Goal: Task Accomplishment & Management: Manage account settings

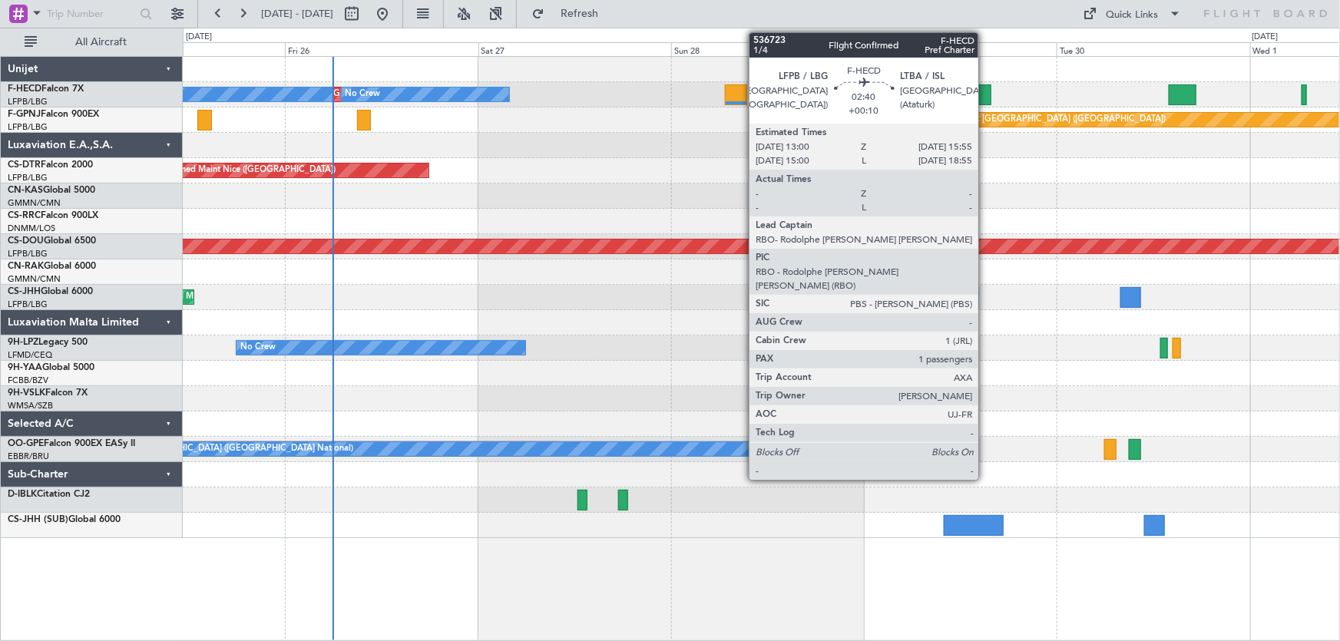
click at [985, 92] on div at bounding box center [980, 94] width 24 height 21
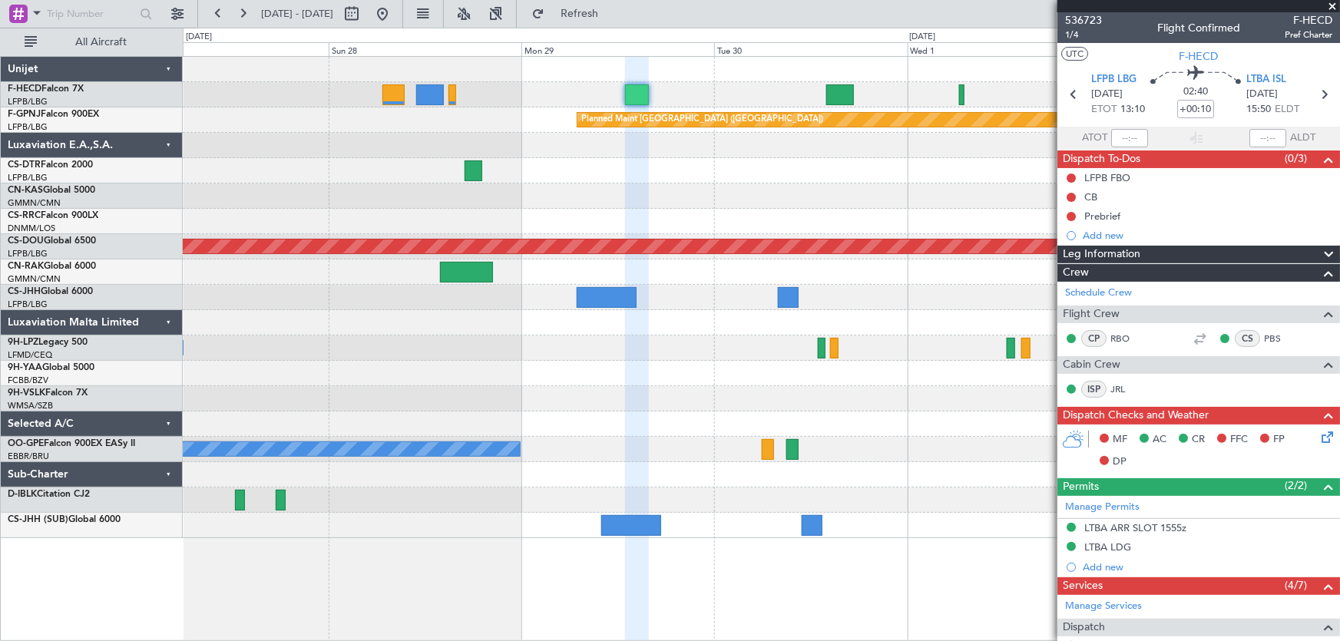
click at [373, 217] on div "No Crew No Crew No Crew Planned Maint Paris (Le Bourget) Planned Maint Paris (L…" at bounding box center [761, 298] width 1157 height 482
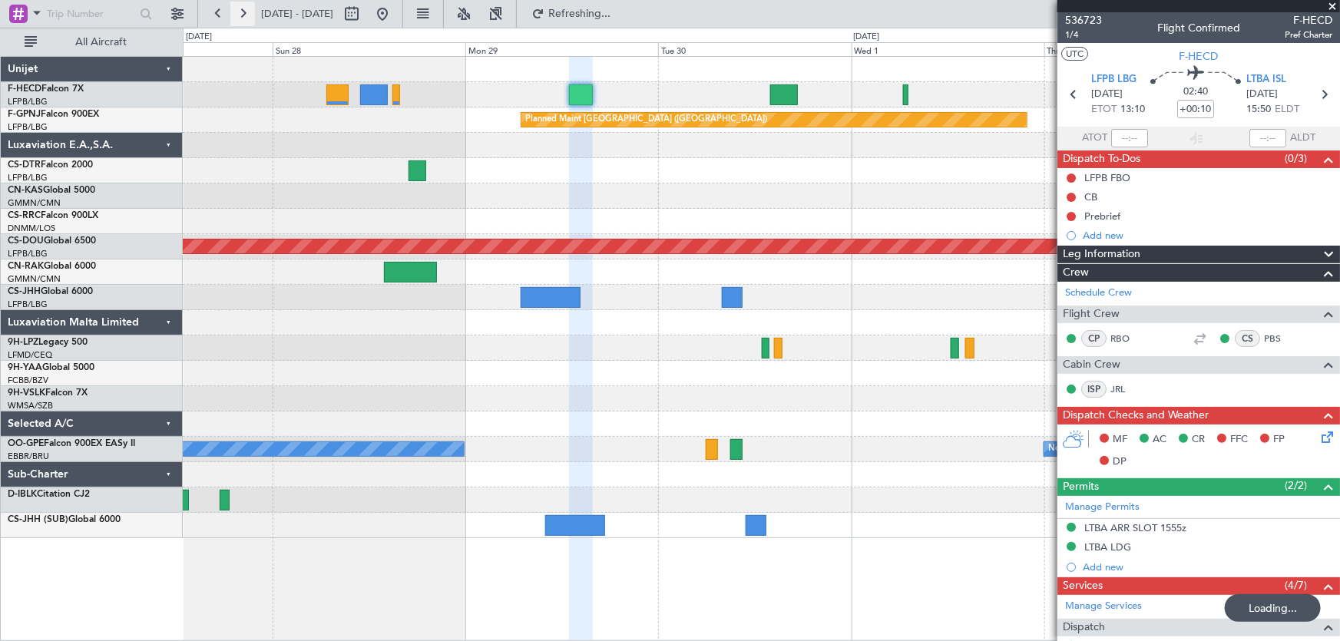
click at [250, 16] on button at bounding box center [242, 14] width 25 height 25
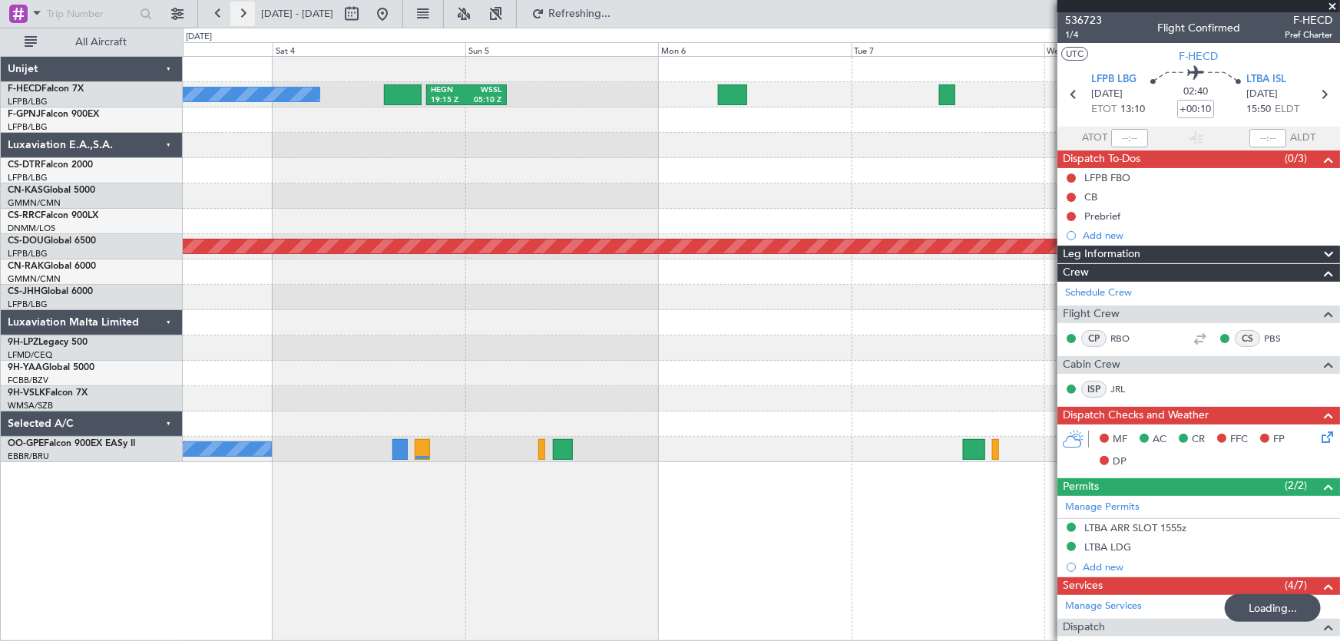
click at [250, 16] on button at bounding box center [242, 14] width 25 height 25
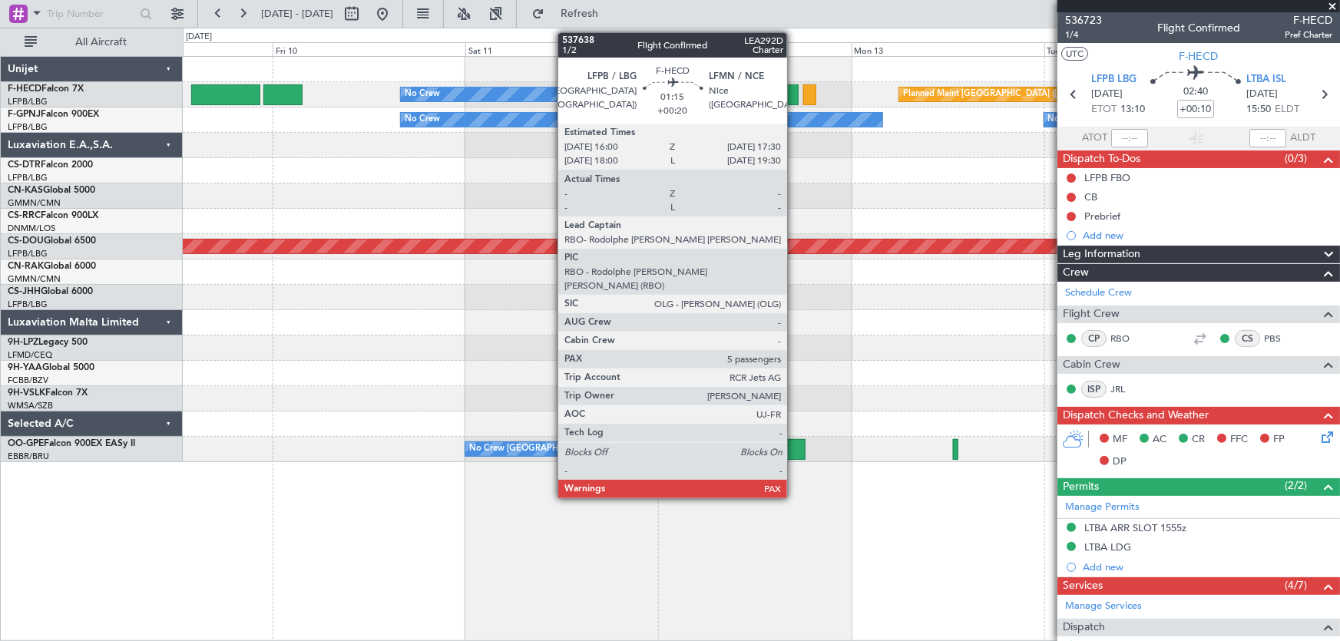
click at [794, 93] on div at bounding box center [792, 94] width 12 height 21
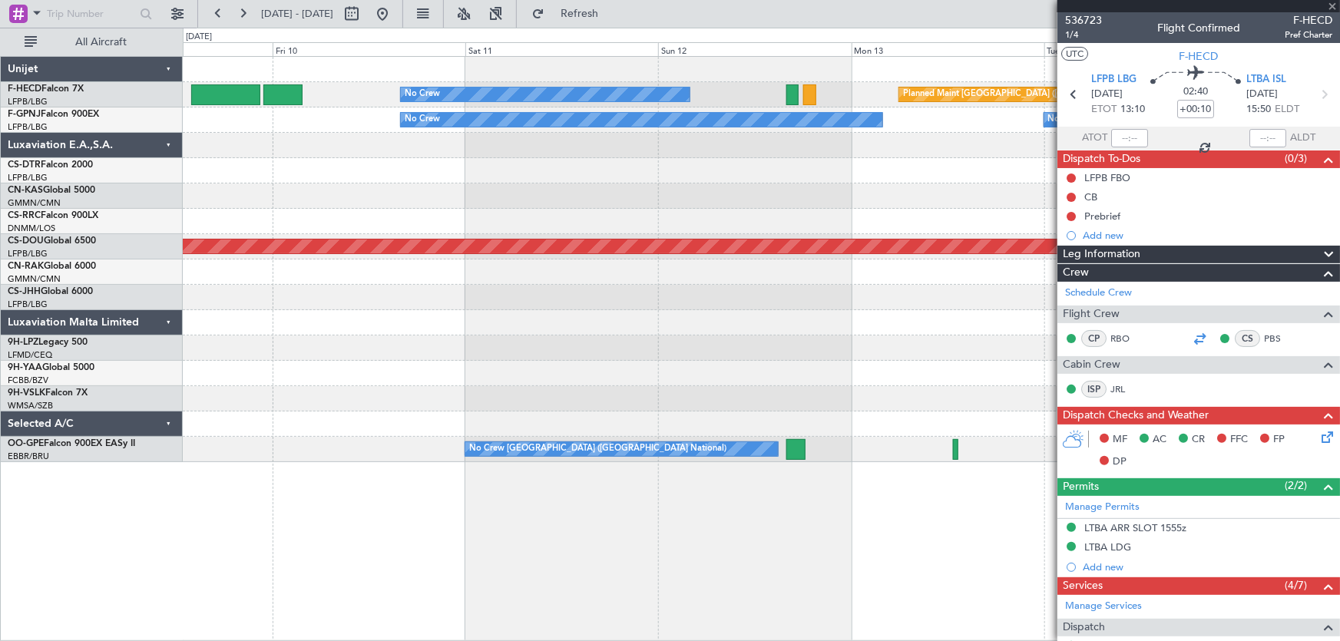
type input "+00:20"
type input "5"
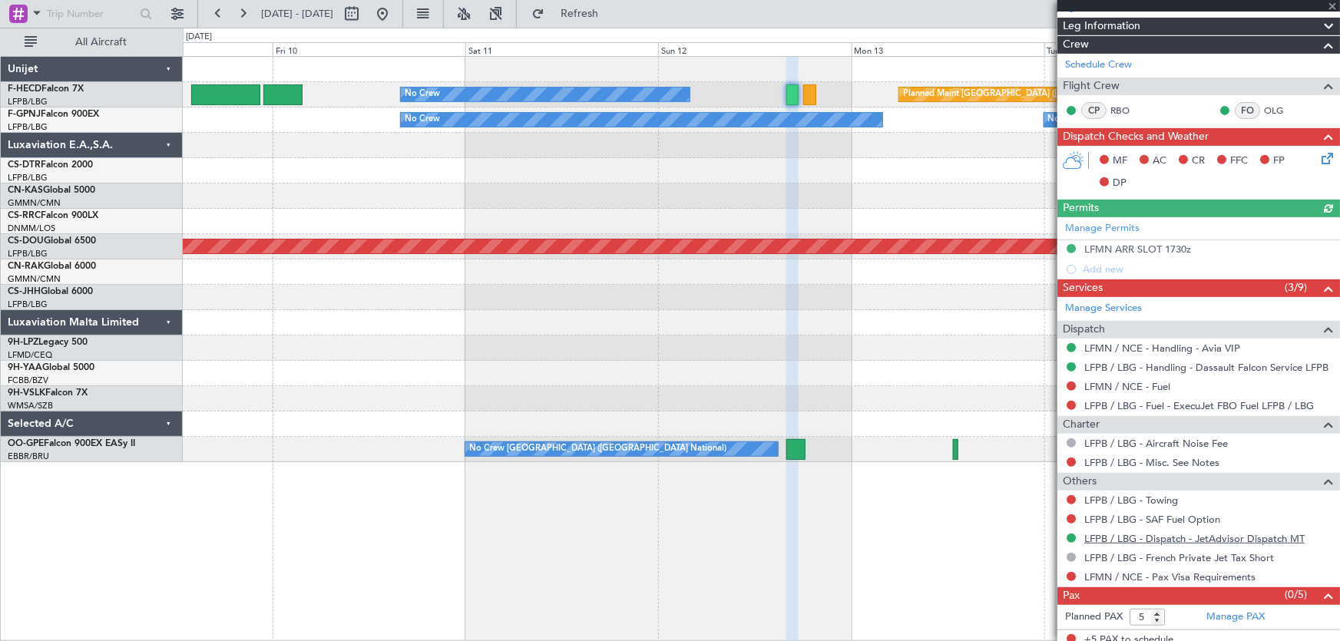
scroll to position [253, 0]
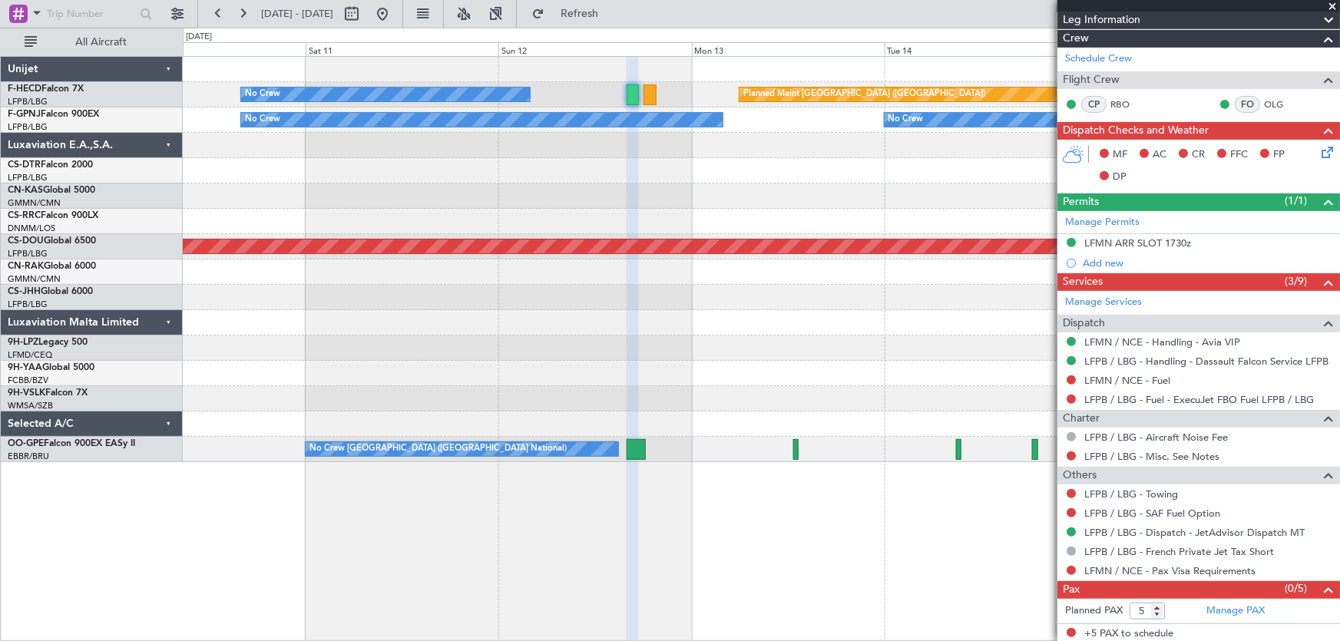
click at [522, 200] on div "Planned Maint Paris (Le Bourget) No Crew No Crew No Crew No Crew Planned Maint …" at bounding box center [761, 260] width 1157 height 406
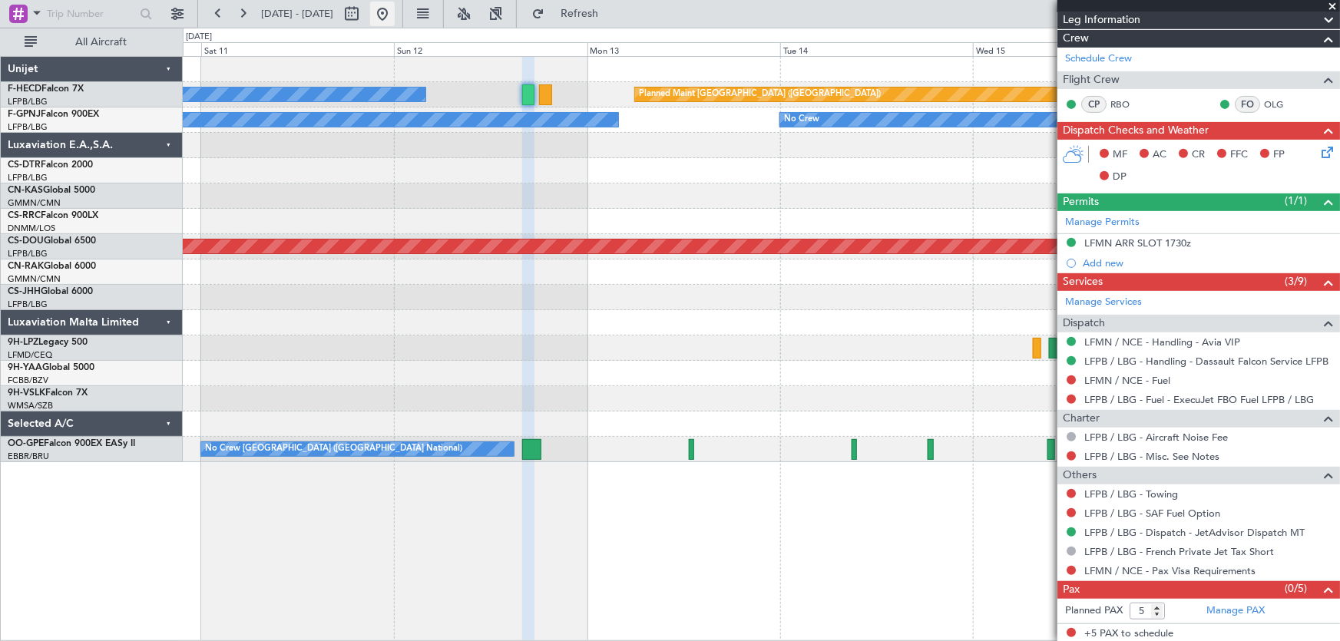
click at [395, 15] on button at bounding box center [382, 14] width 25 height 25
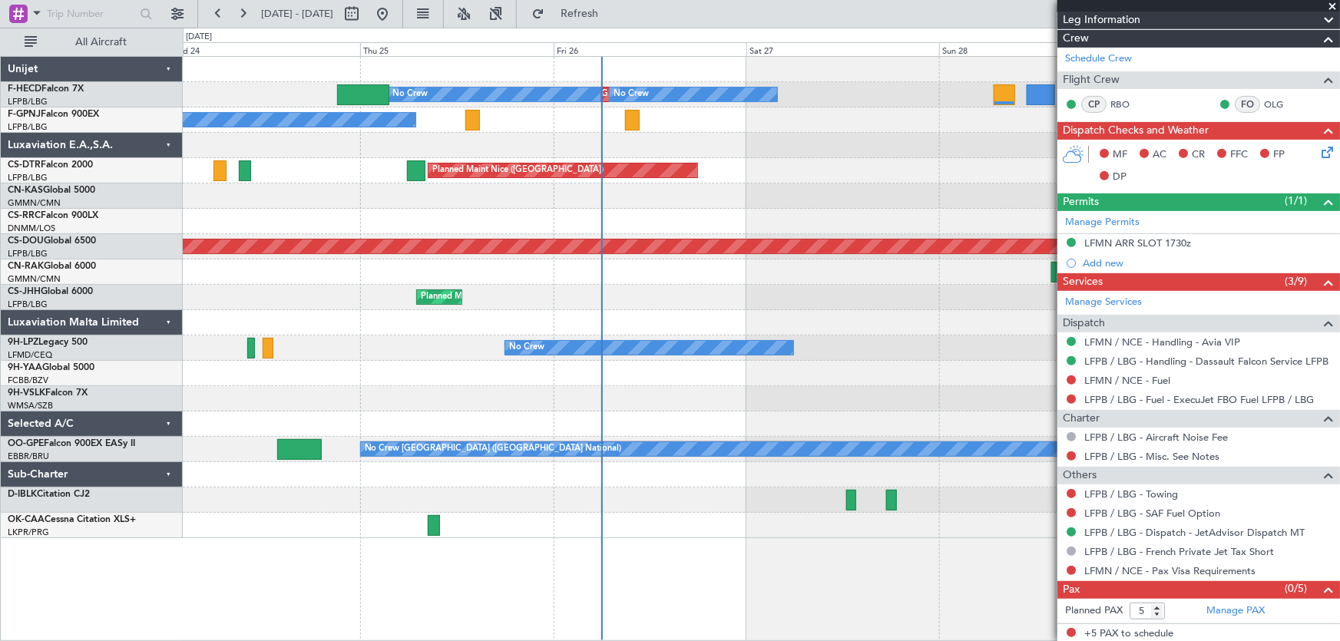
click at [372, 253] on div "Planned Maint Paris (Le Bourget) No Crew No Crew No Crew Planned Maint Paris (L…" at bounding box center [761, 298] width 1157 height 482
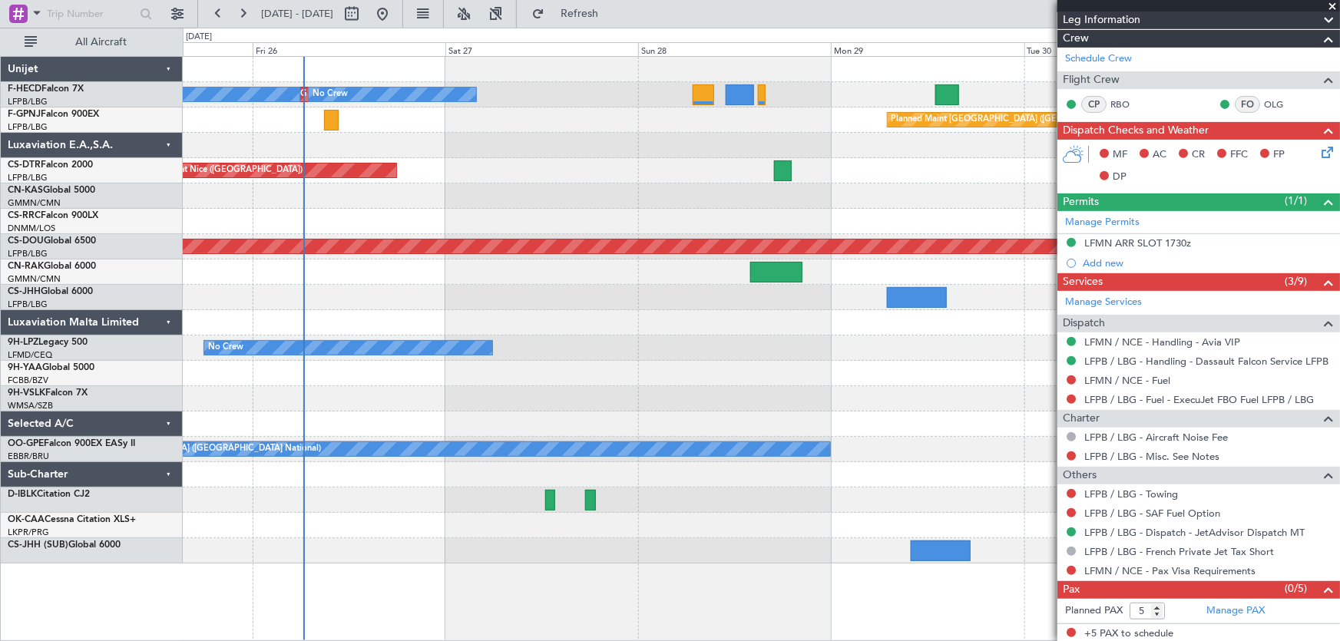
click at [720, 164] on div "Planned Maint Nice ([GEOGRAPHIC_DATA])" at bounding box center [761, 170] width 1157 height 25
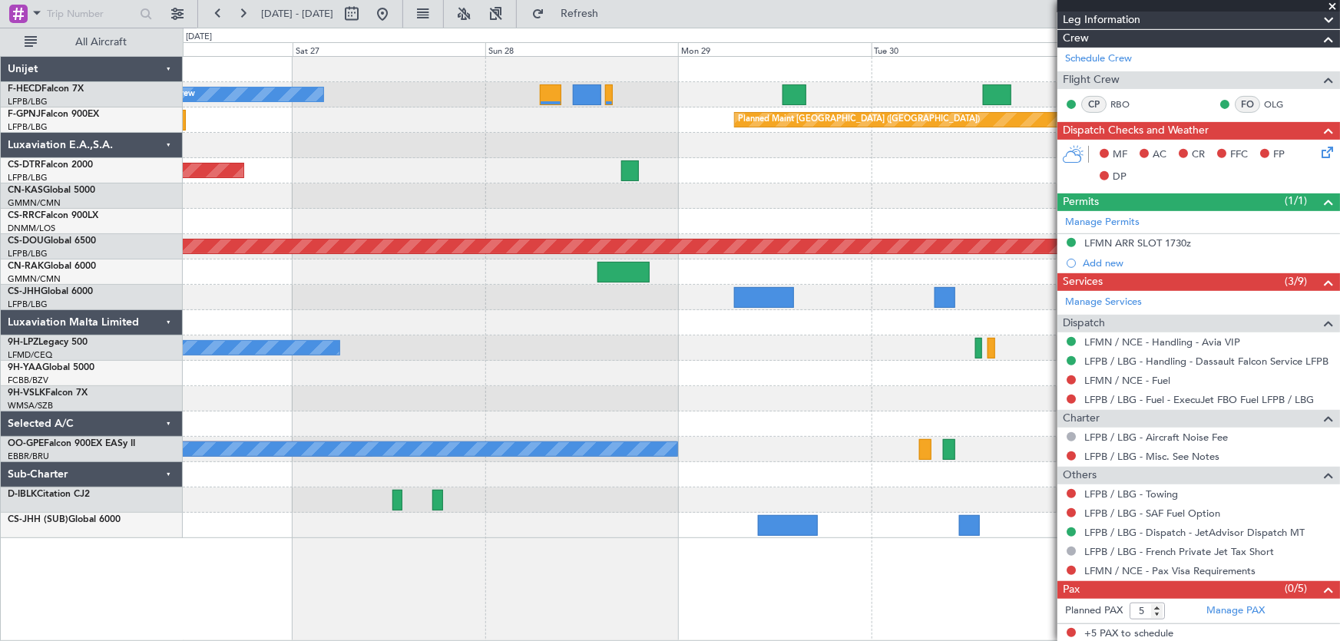
click at [545, 163] on div "Planned Maint Paris (Le Bourget) No Crew No Crew No Crew Planned Maint Paris (L…" at bounding box center [761, 298] width 1157 height 482
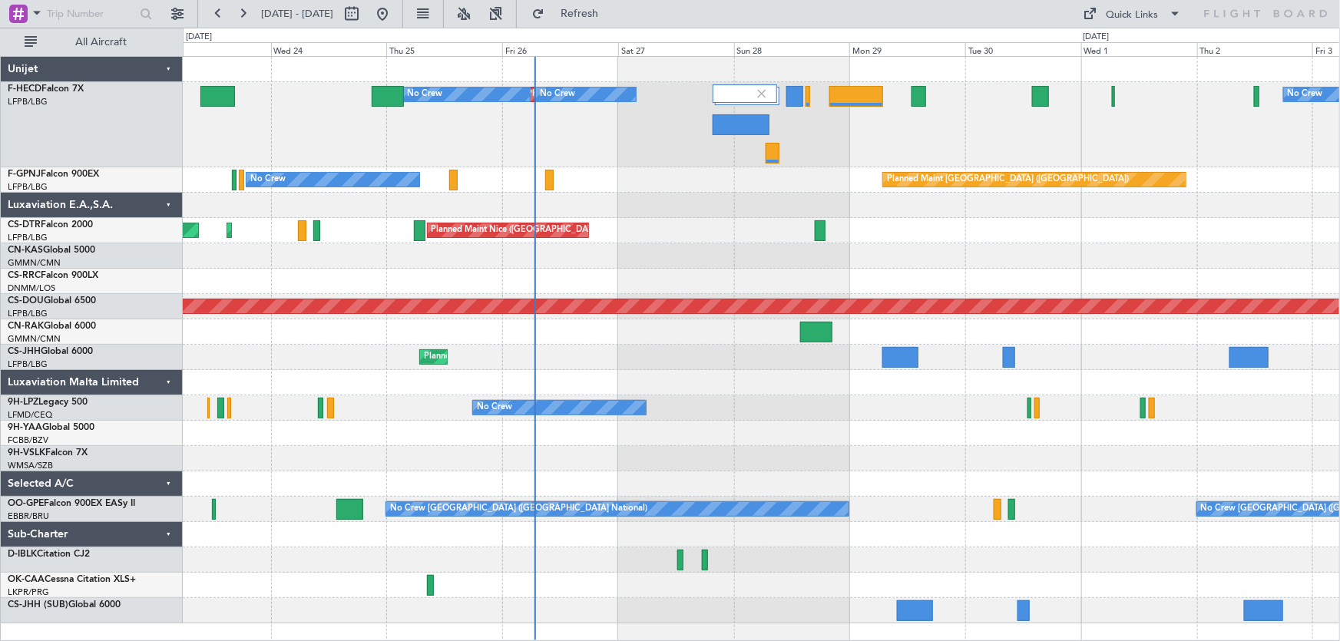
click at [432, 193] on div "Planned Maint [GEOGRAPHIC_DATA] ([GEOGRAPHIC_DATA]) No Crew No Crew No Crew No …" at bounding box center [761, 340] width 1157 height 567
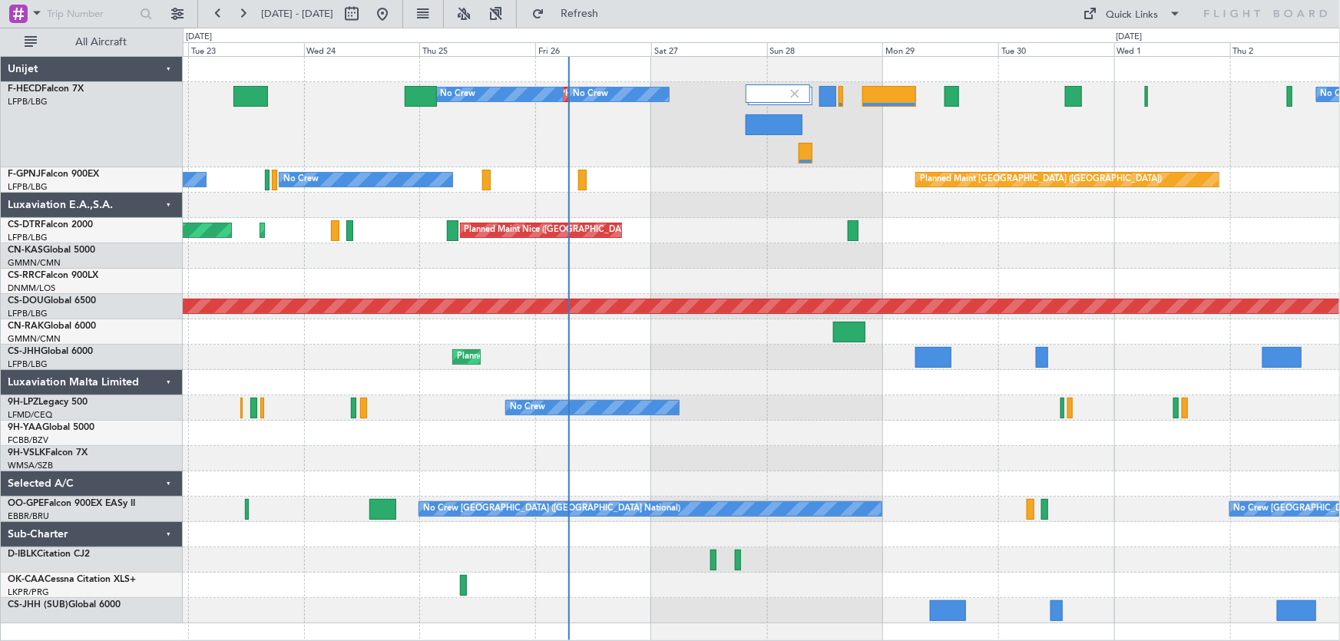
click at [611, 353] on div "Planned Maint [GEOGRAPHIC_DATA] ([GEOGRAPHIC_DATA])" at bounding box center [761, 357] width 1157 height 25
click at [395, 7] on button at bounding box center [382, 14] width 25 height 25
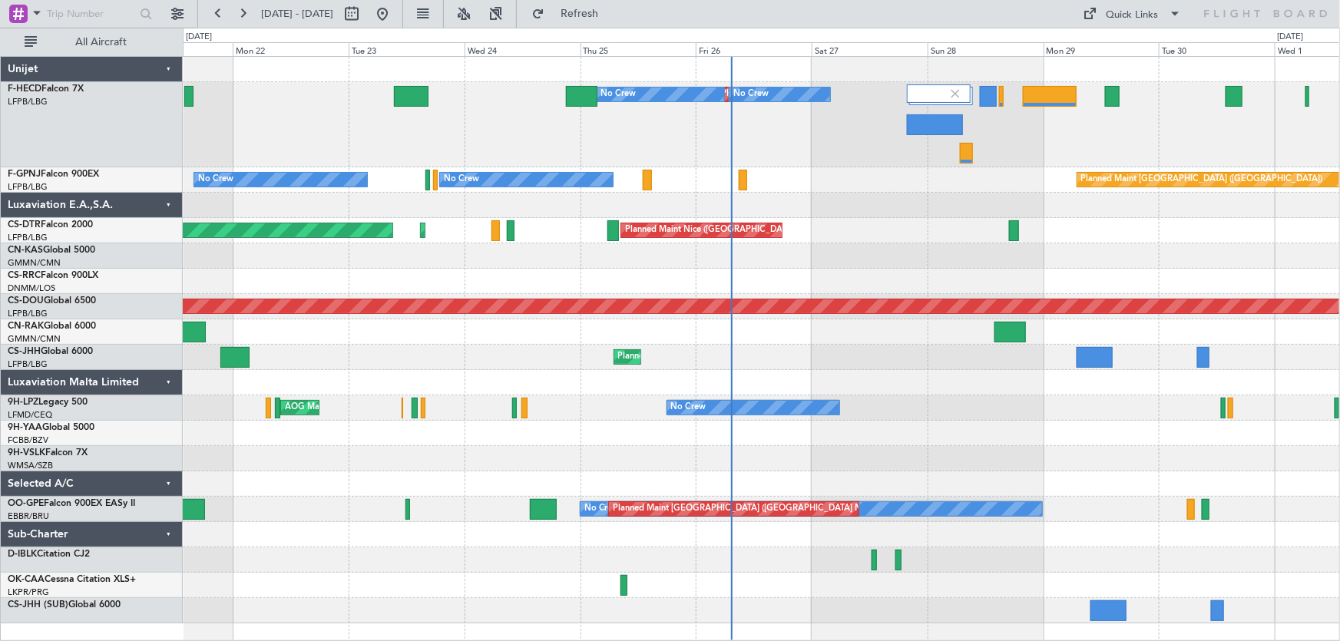
click at [743, 164] on div "Planned Maint [GEOGRAPHIC_DATA] ([GEOGRAPHIC_DATA]) No Crew No Crew No Crew Pla…" at bounding box center [761, 124] width 1157 height 85
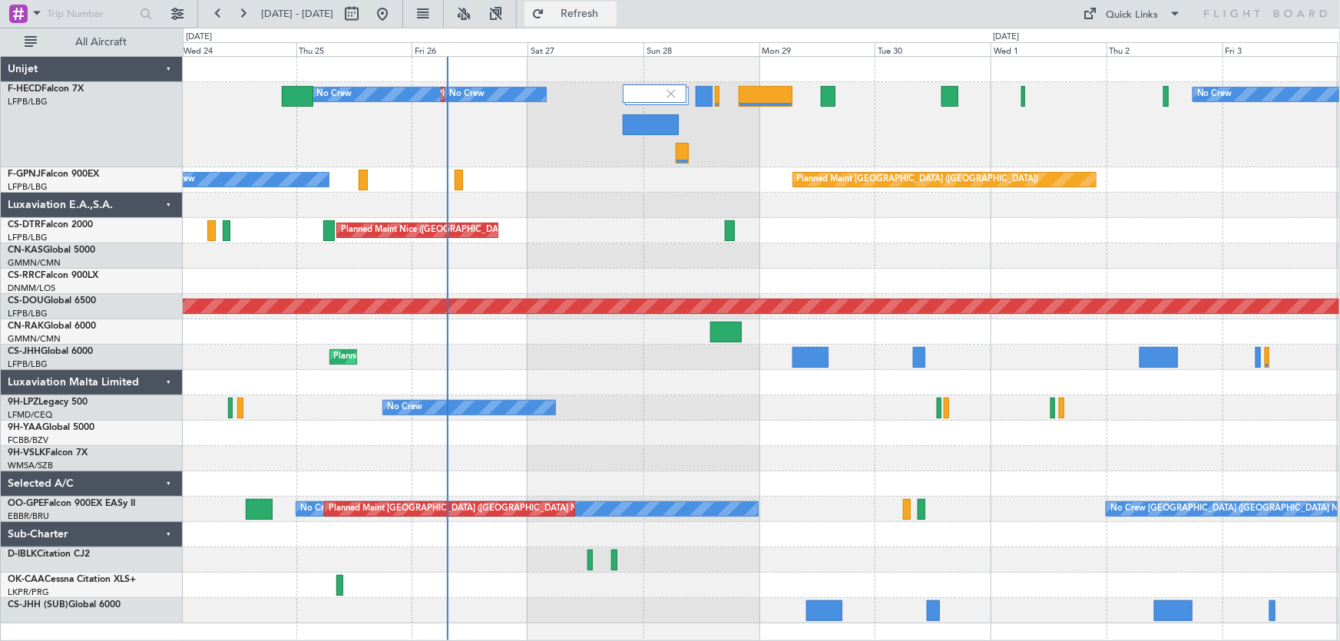
click at [600, 14] on span "Refresh" at bounding box center [580, 13] width 65 height 11
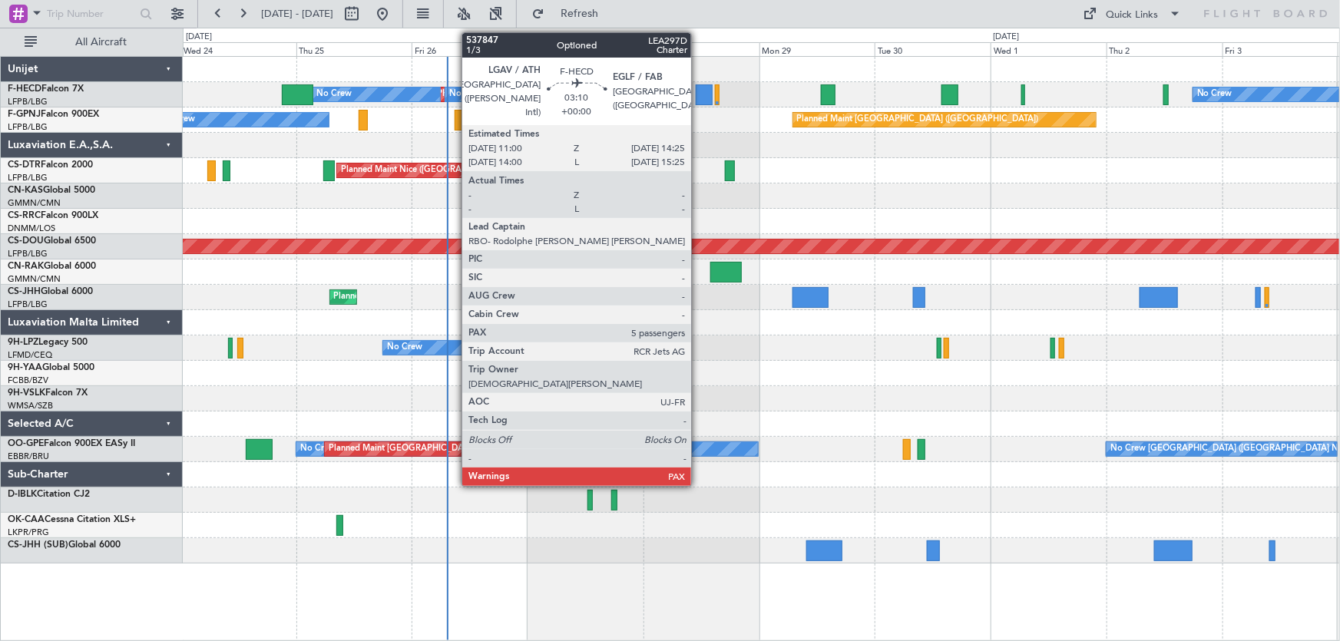
click at [698, 96] on div at bounding box center [704, 94] width 17 height 21
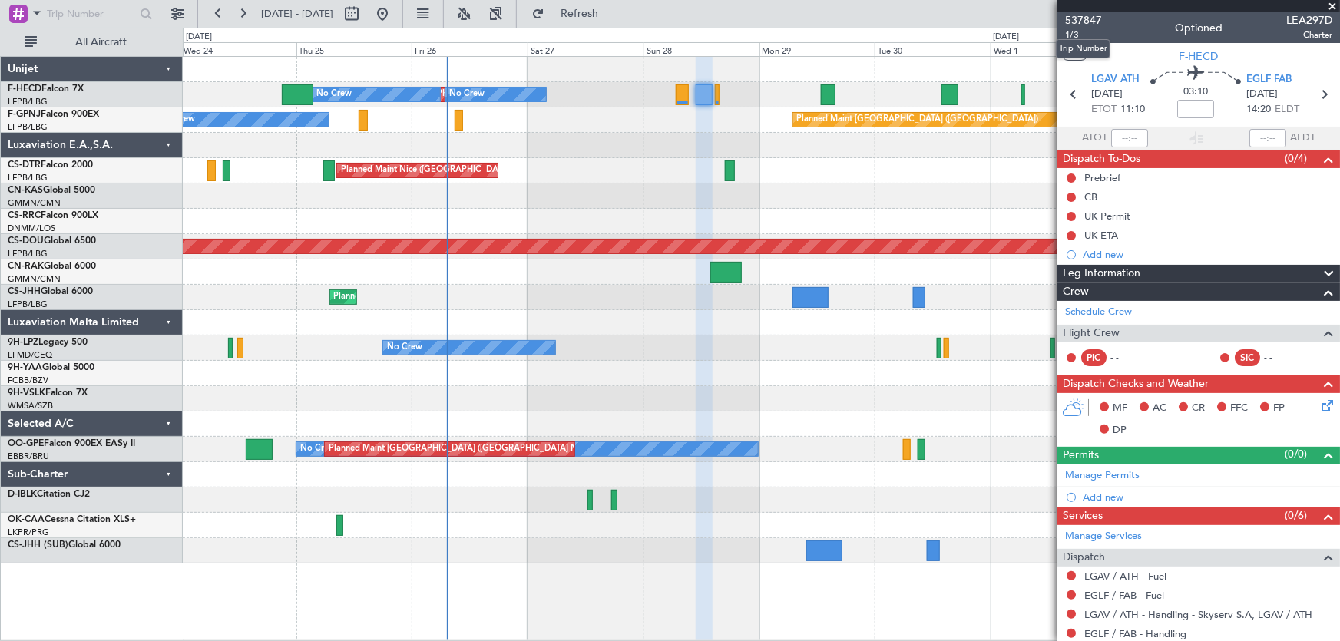
click at [1091, 20] on span "537847" at bounding box center [1083, 20] width 37 height 16
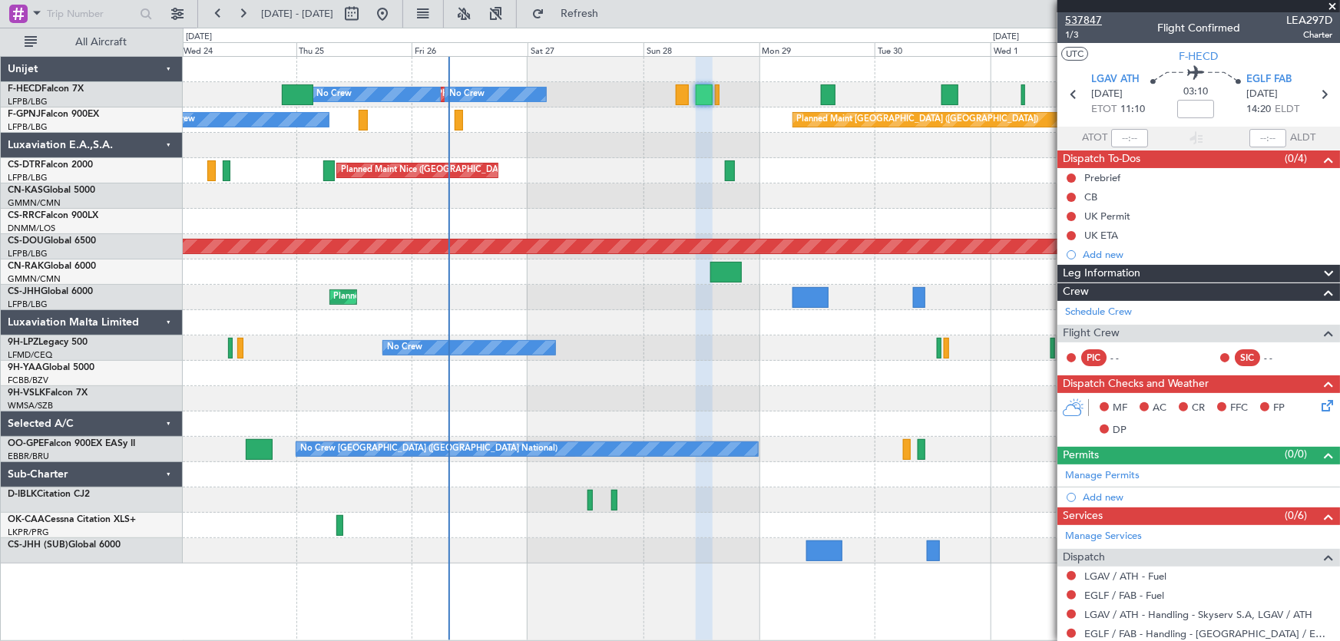
click at [1088, 22] on span "537847" at bounding box center [1083, 20] width 37 height 16
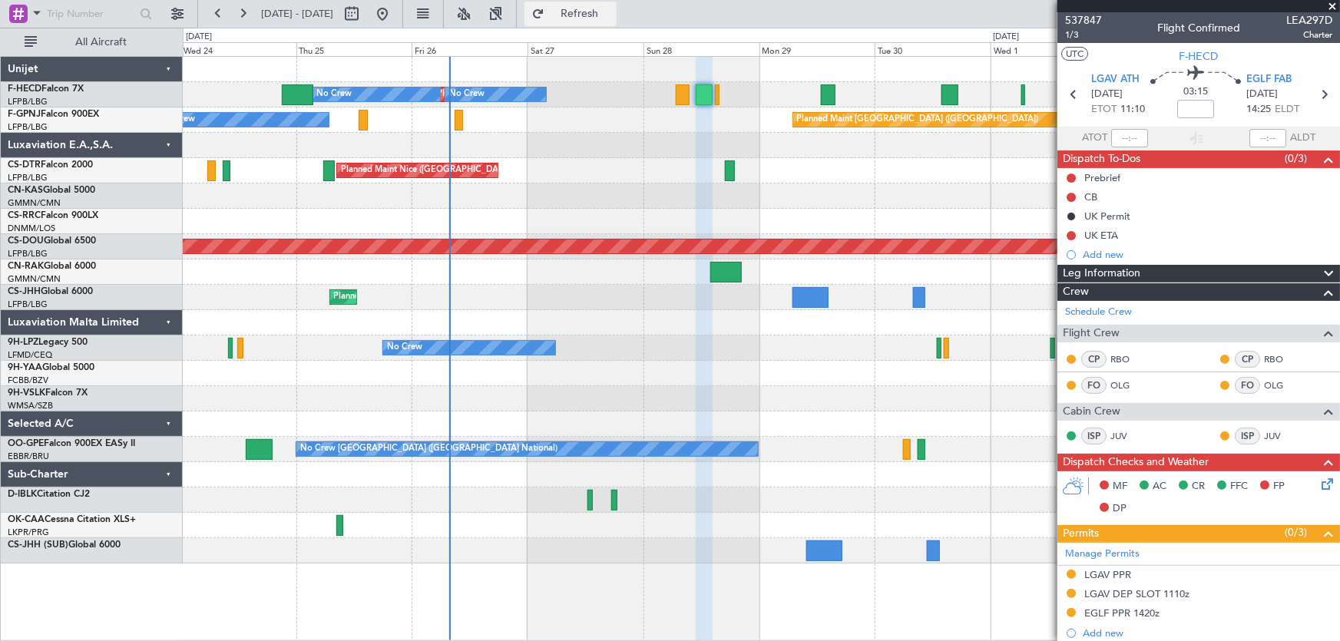
type input "+00:05"
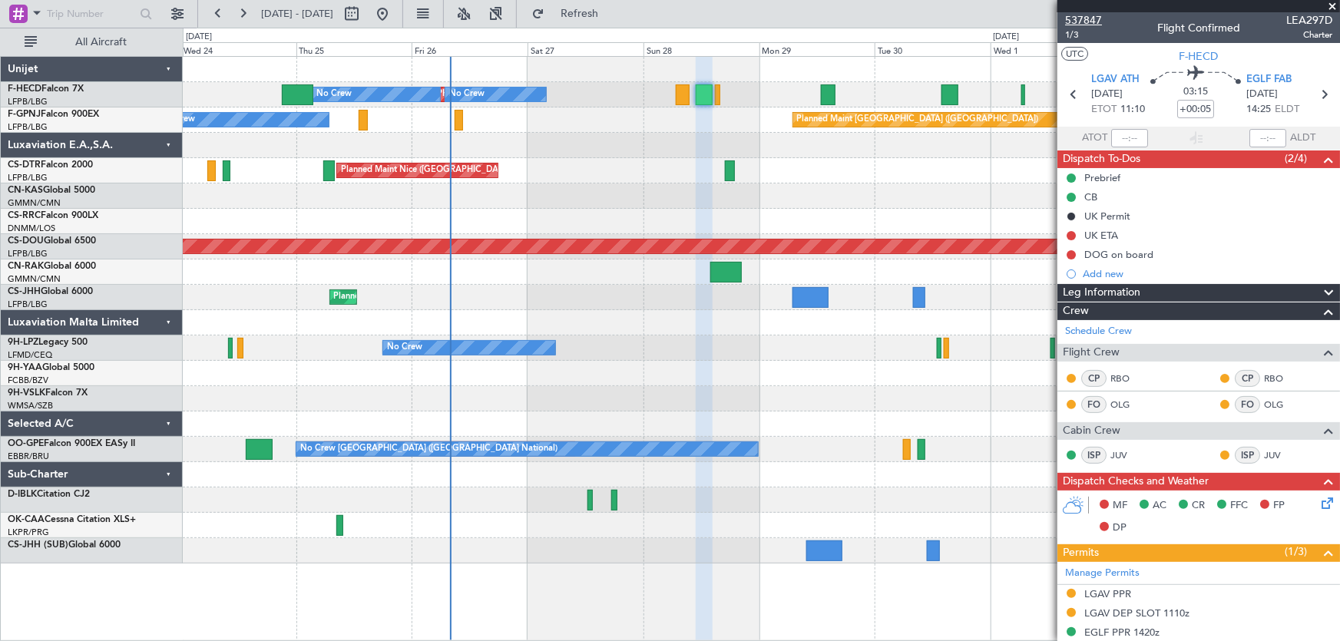
click at [1071, 15] on span "537847" at bounding box center [1083, 20] width 37 height 16
click at [395, 8] on button at bounding box center [382, 14] width 25 height 25
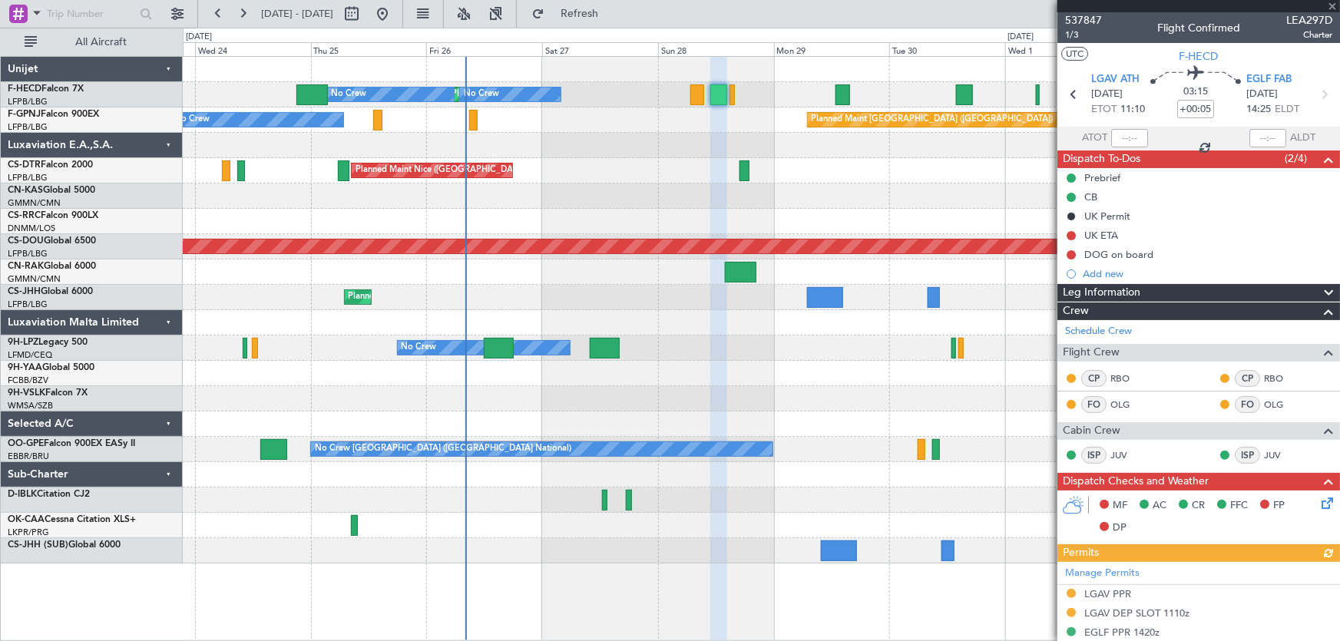
click at [604, 181] on div "Planned Maint [GEOGRAPHIC_DATA] ([GEOGRAPHIC_DATA]) No Crew No Crew No Crew No …" at bounding box center [761, 310] width 1157 height 507
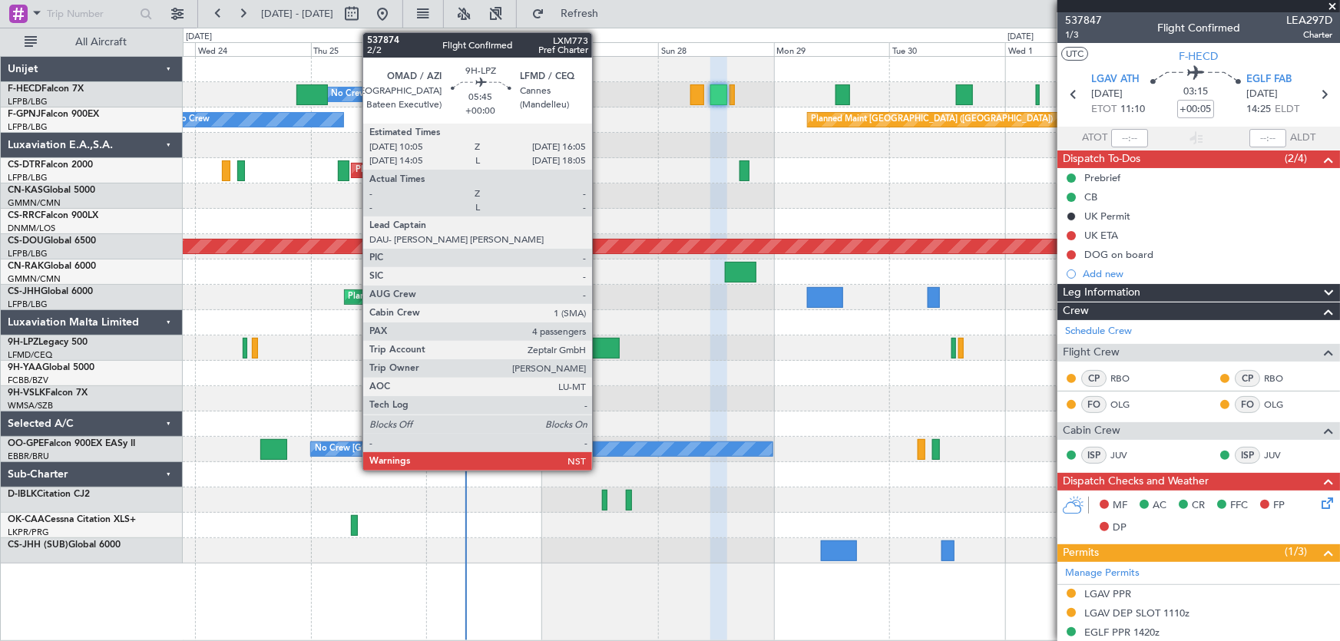
click at [599, 344] on div at bounding box center [604, 348] width 29 height 21
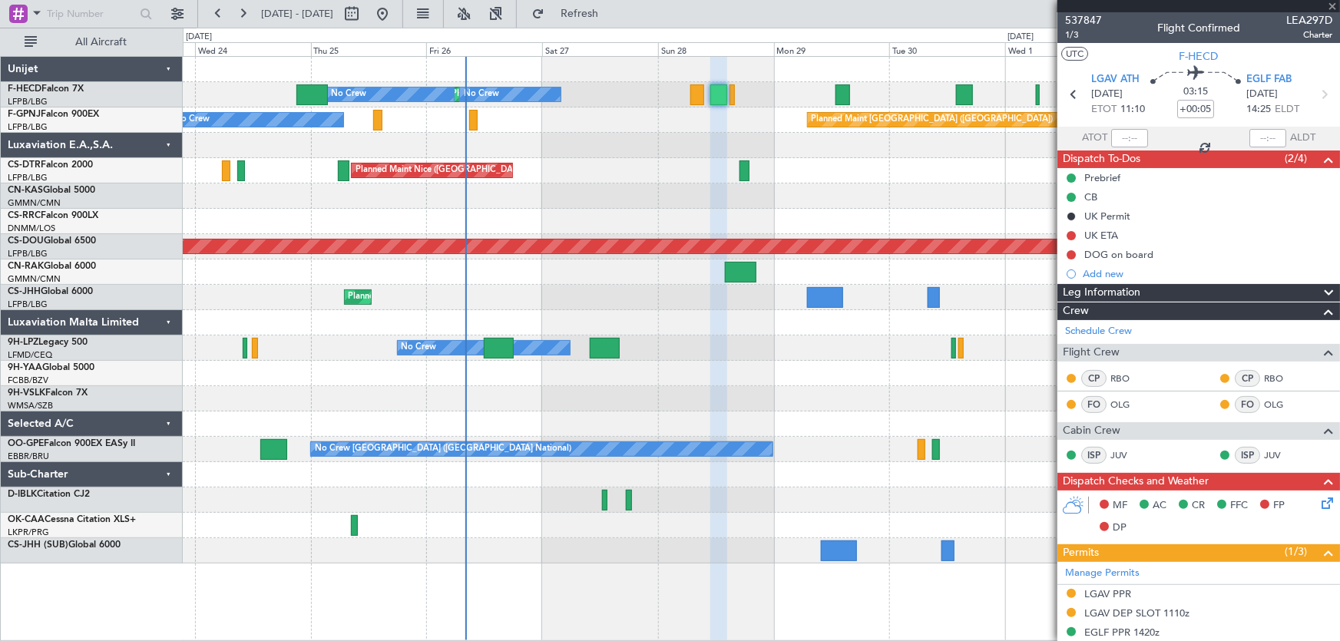
type input "4"
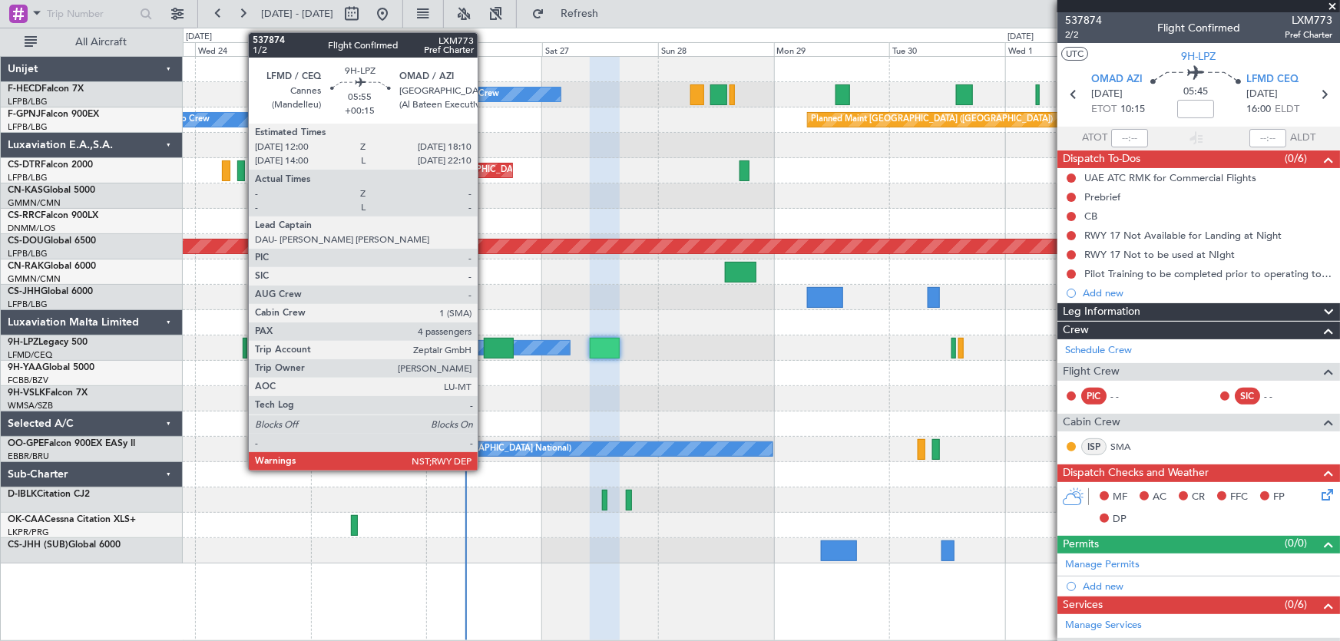
click at [485, 353] on div at bounding box center [499, 348] width 30 height 21
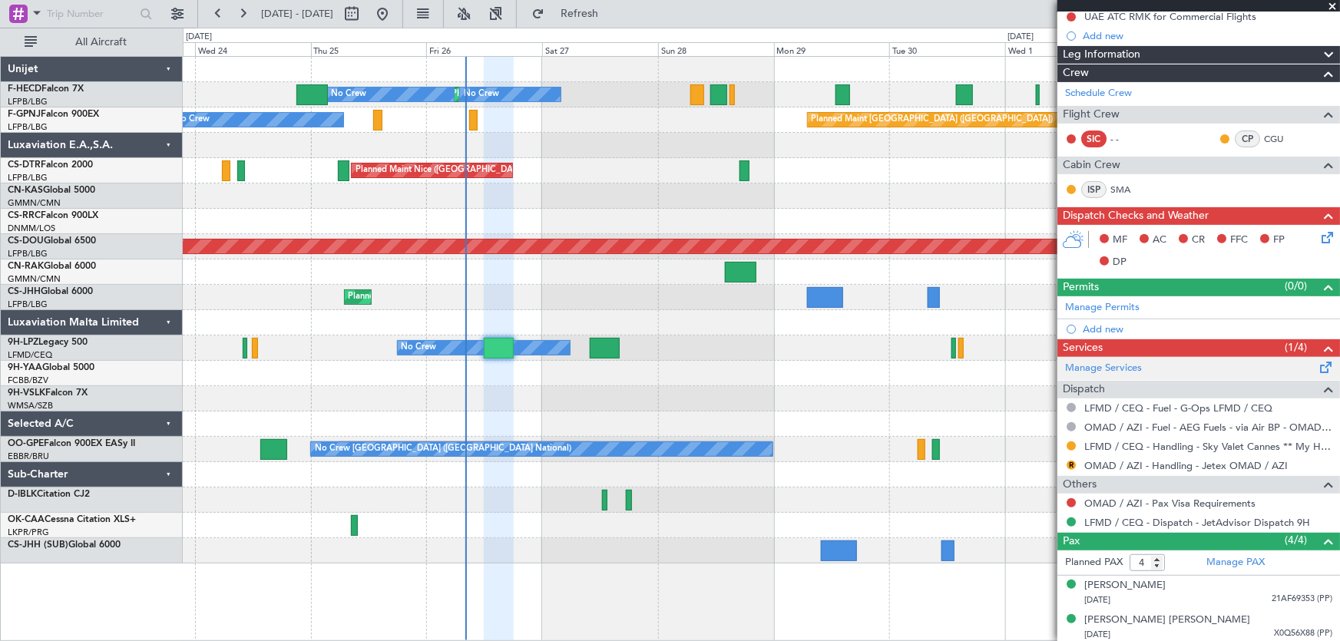
scroll to position [270, 0]
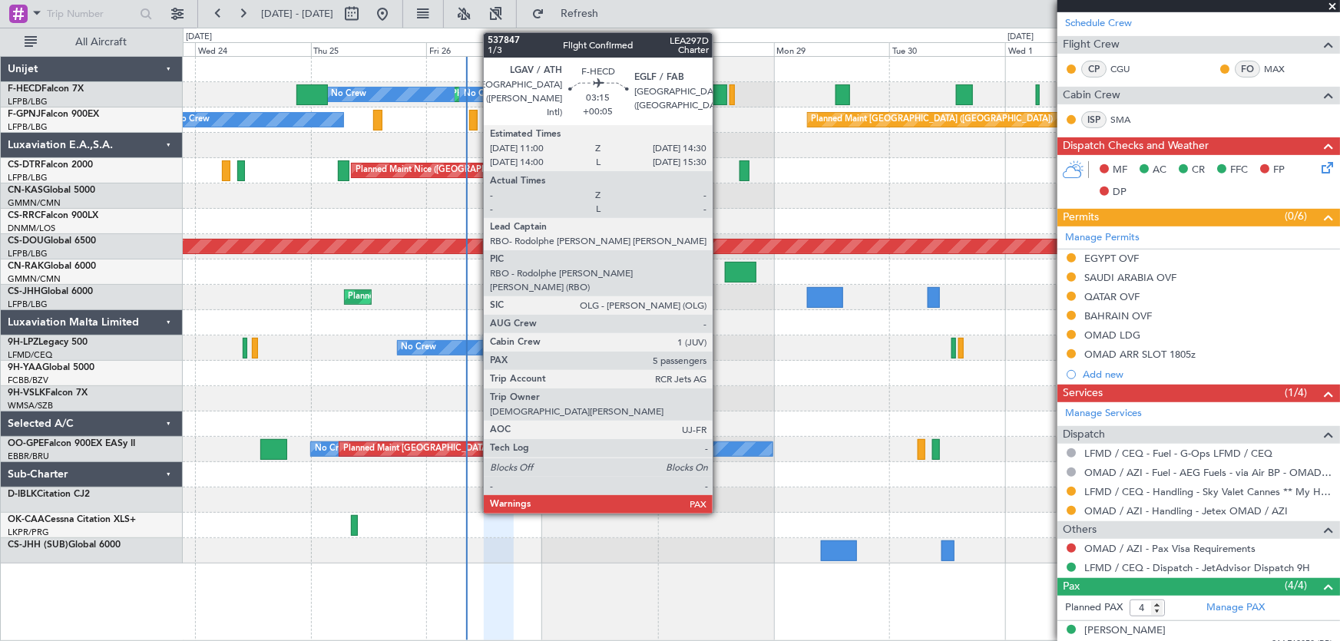
click at [720, 95] on div at bounding box center [718, 94] width 17 height 21
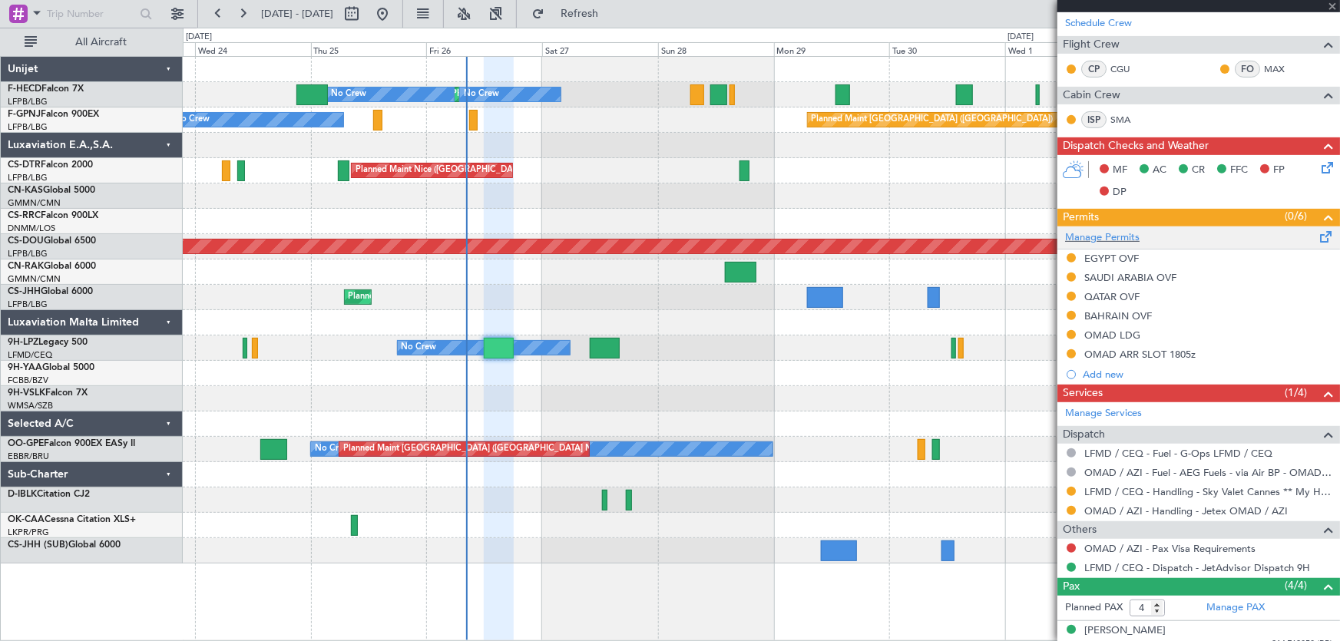
type input "+00:05"
type input "5"
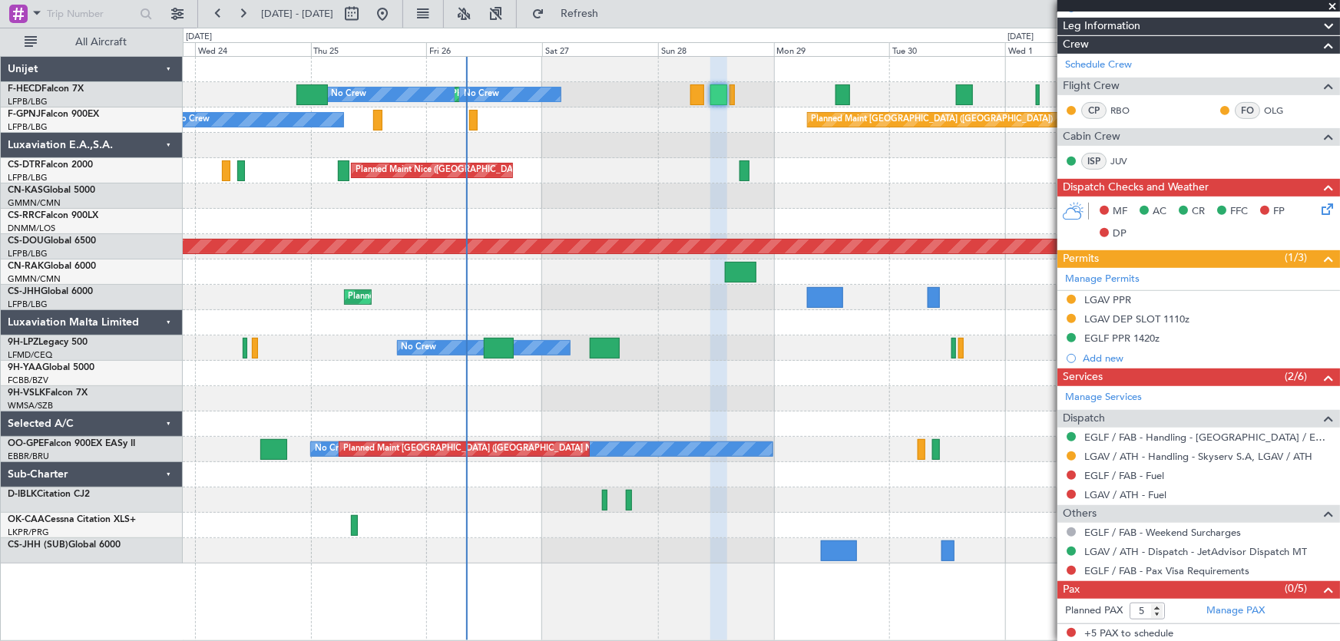
scroll to position [127, 0]
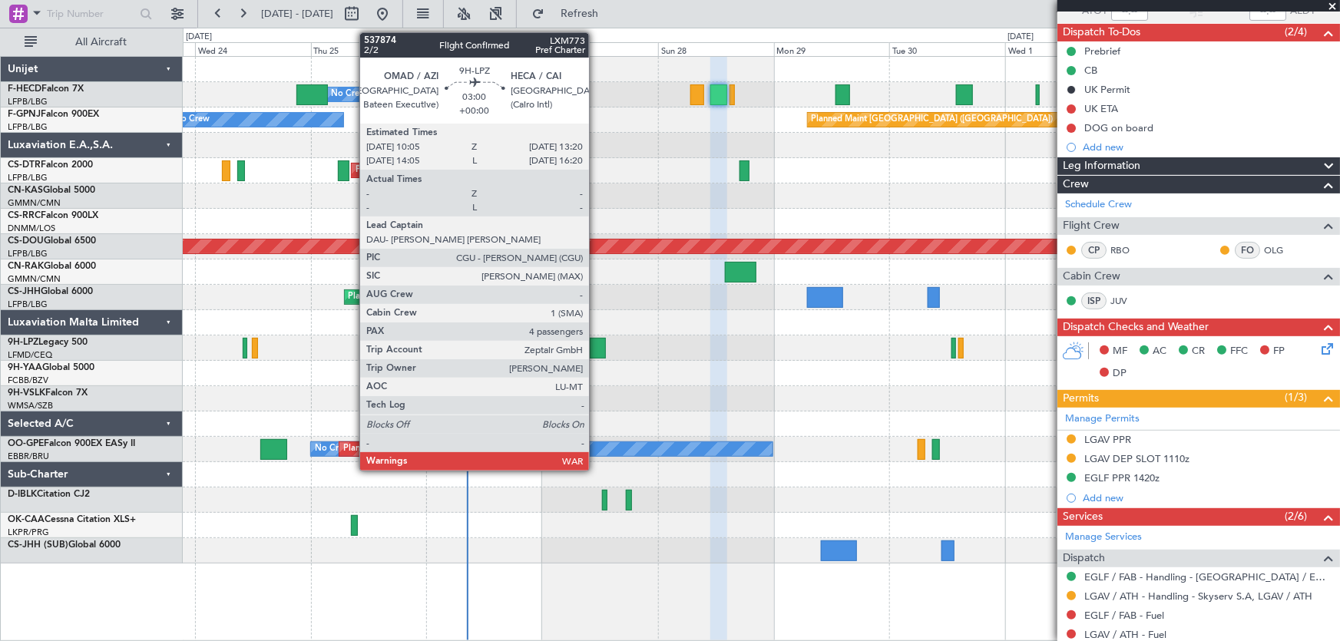
click at [596, 345] on div at bounding box center [598, 348] width 16 height 21
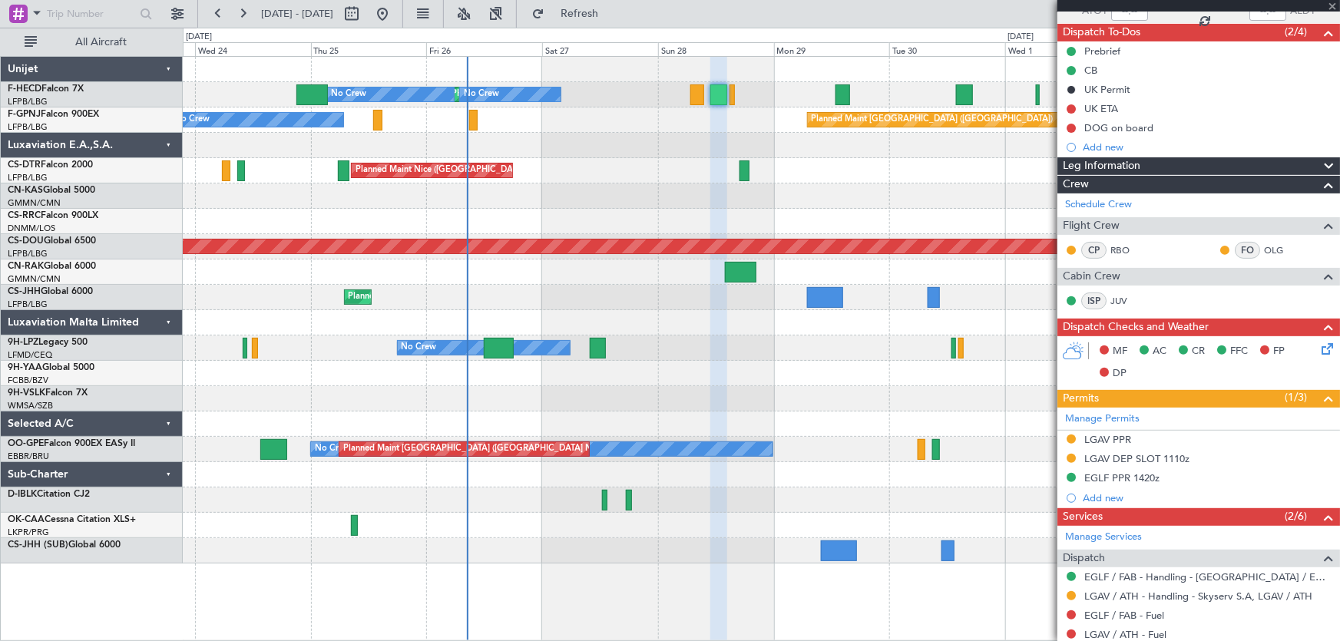
type input "4"
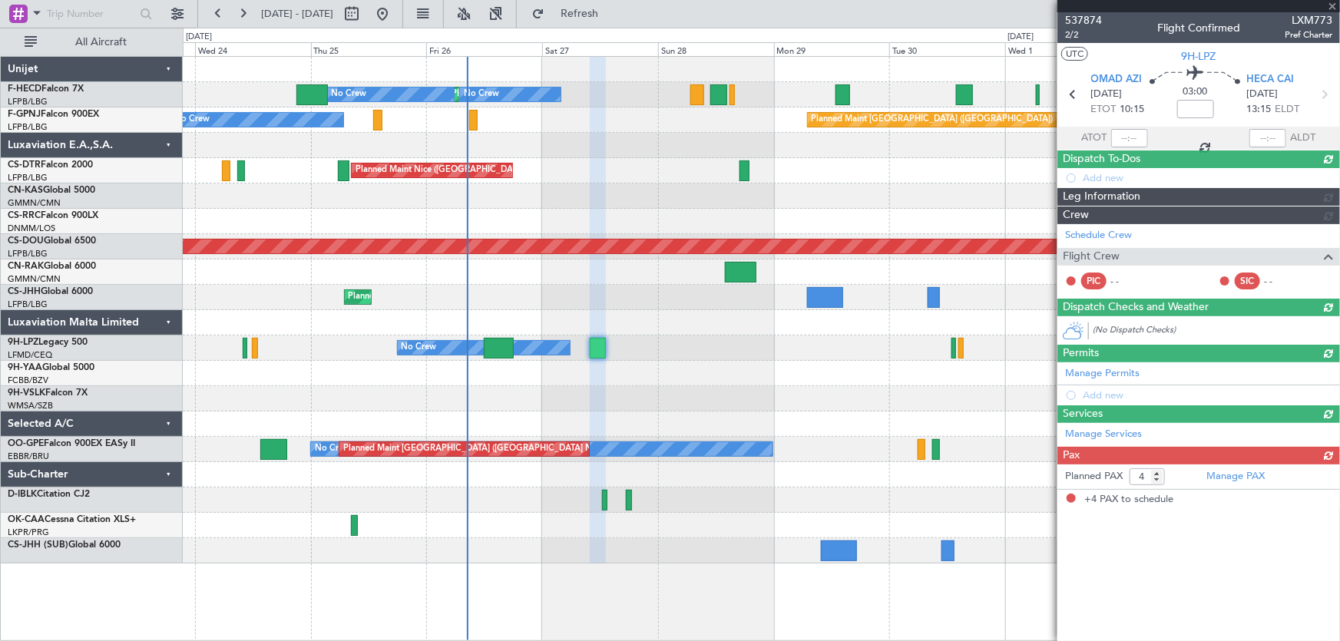
scroll to position [0, 0]
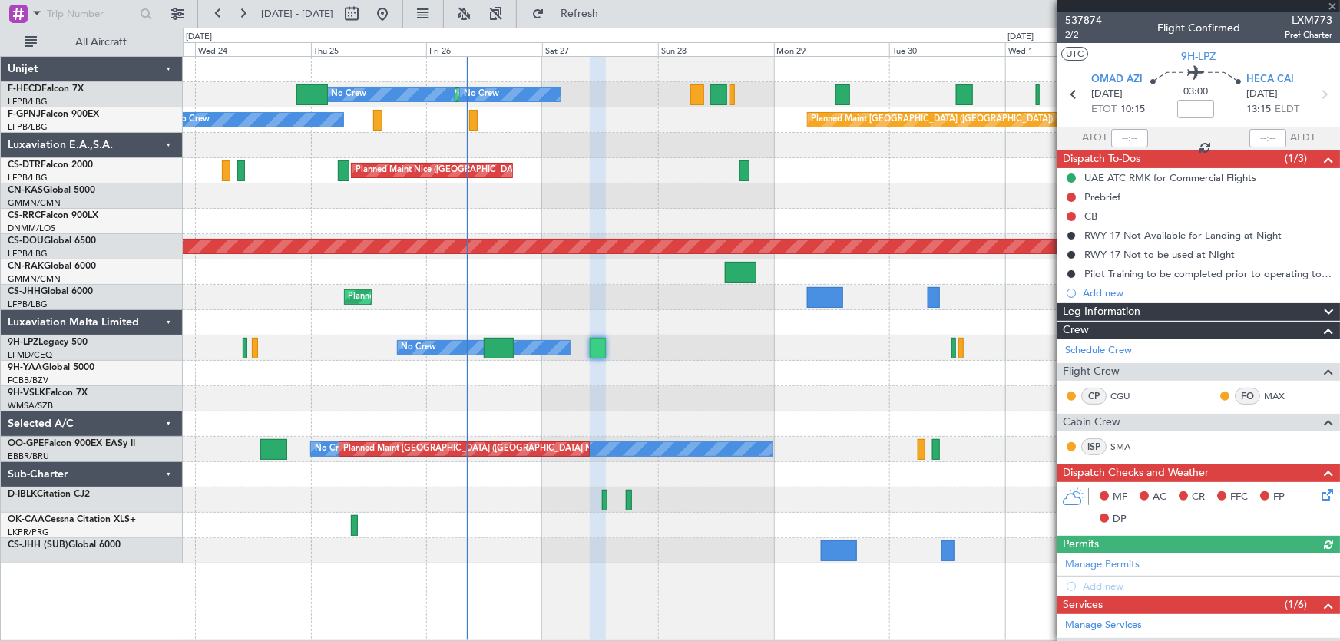
click at [1093, 23] on span "537874" at bounding box center [1083, 20] width 37 height 16
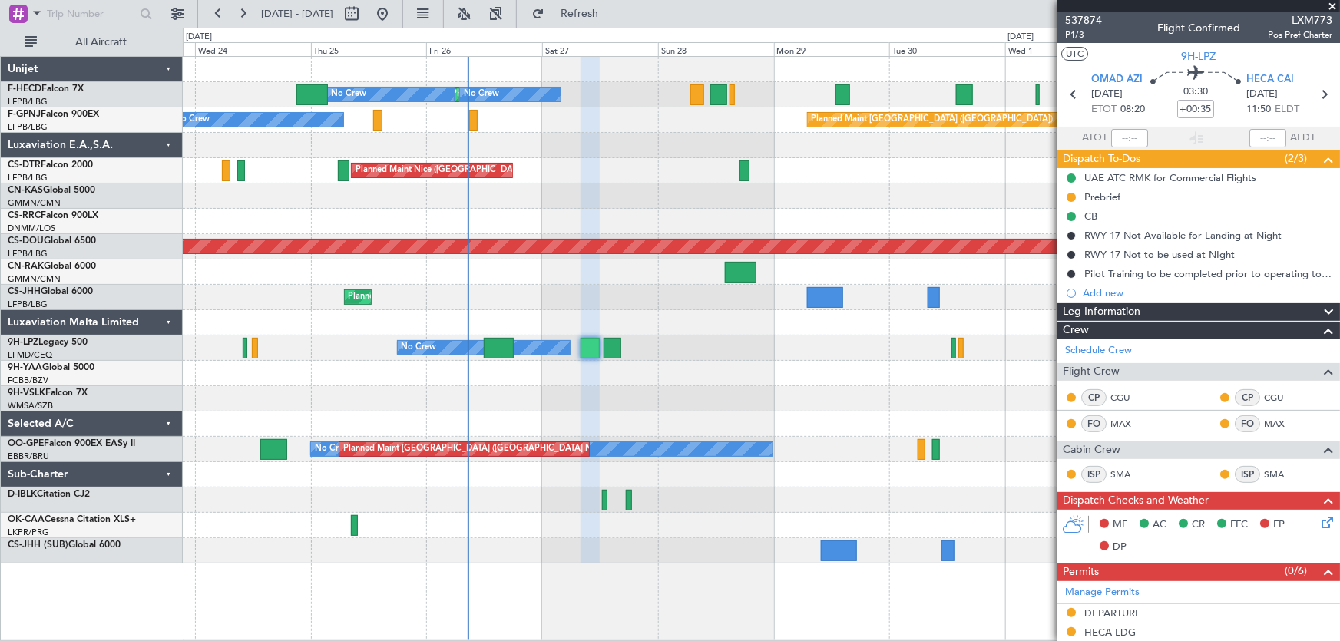
type input "+00:30"
type input "0"
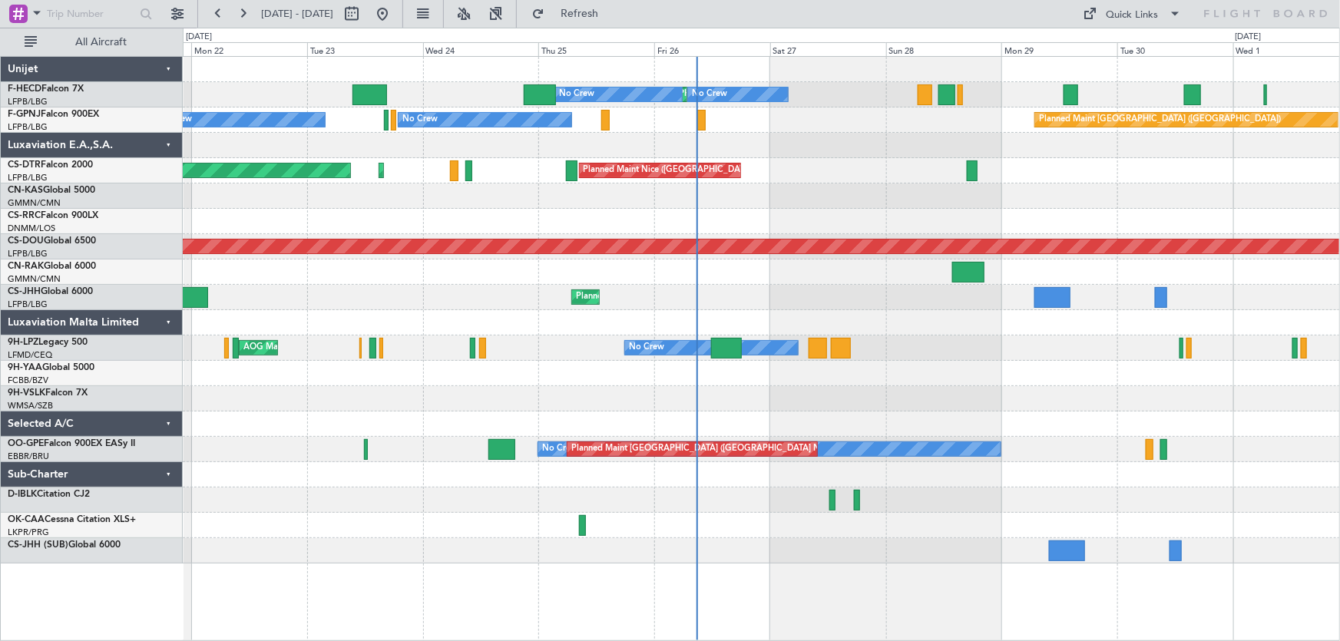
click at [707, 166] on div "Planned Maint Paris (Le Bourget) No Crew No Crew No Crew No Crew Planned Maint …" at bounding box center [761, 310] width 1157 height 507
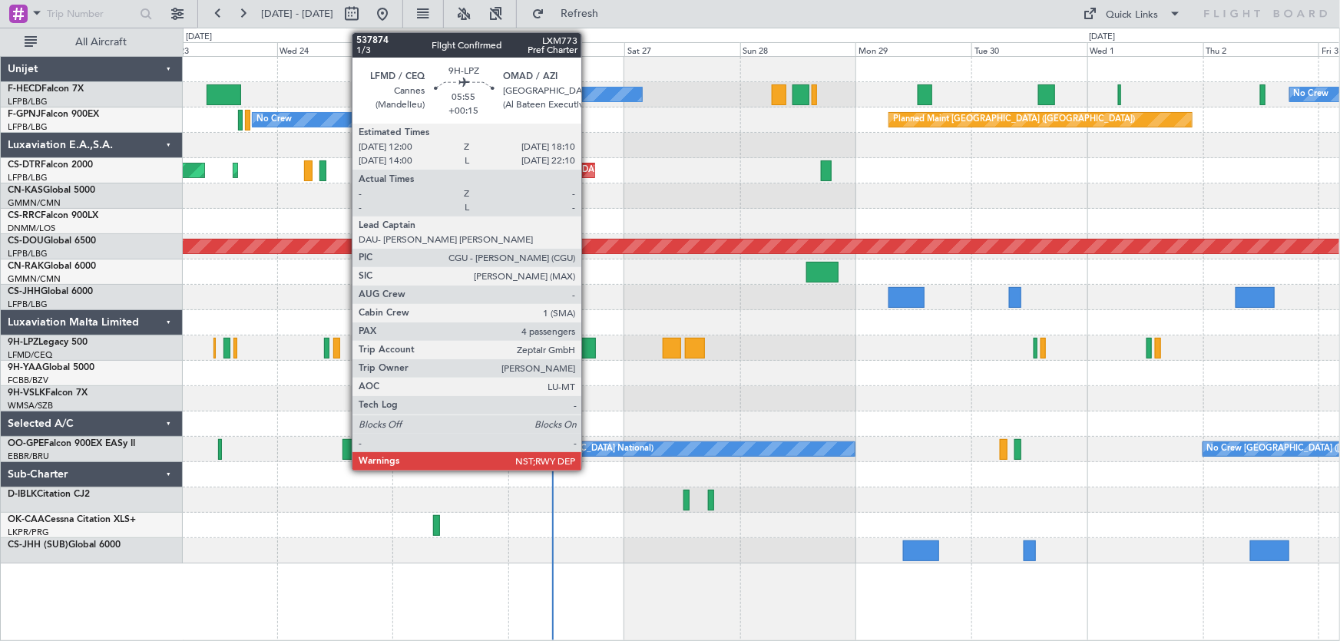
click at [588, 338] on div at bounding box center [580, 348] width 30 height 21
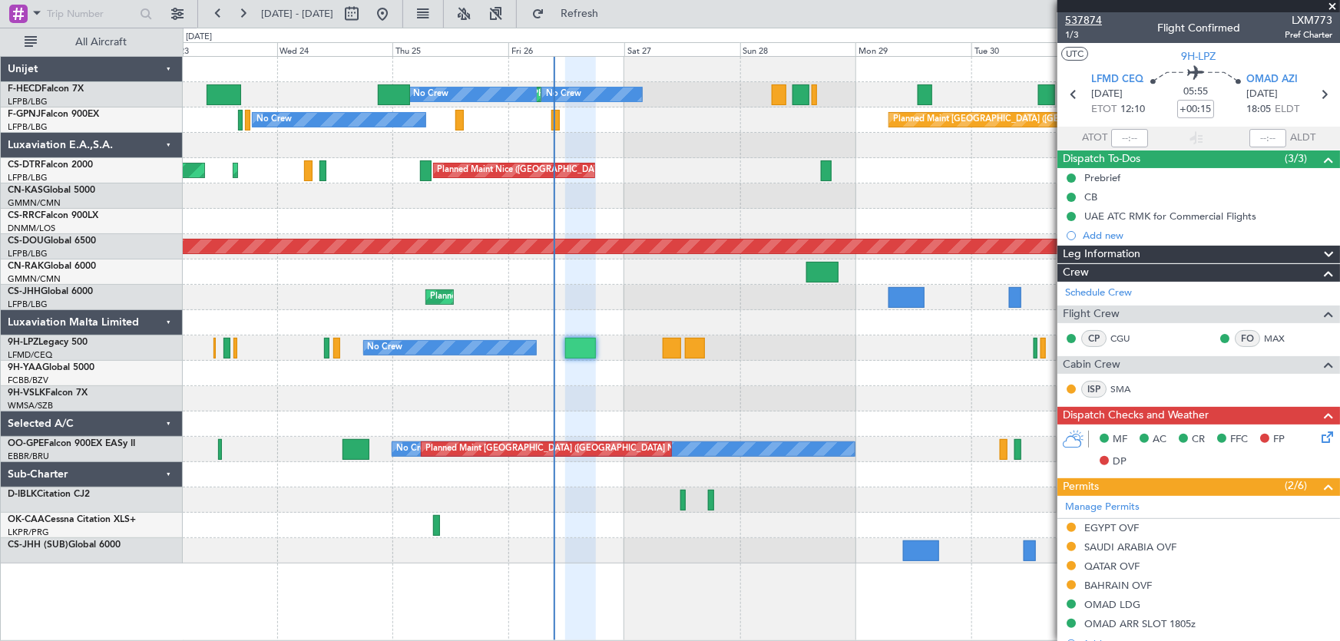
click at [1088, 18] on span "537874" at bounding box center [1083, 20] width 37 height 16
